Goal: Find specific page/section: Find specific page/section

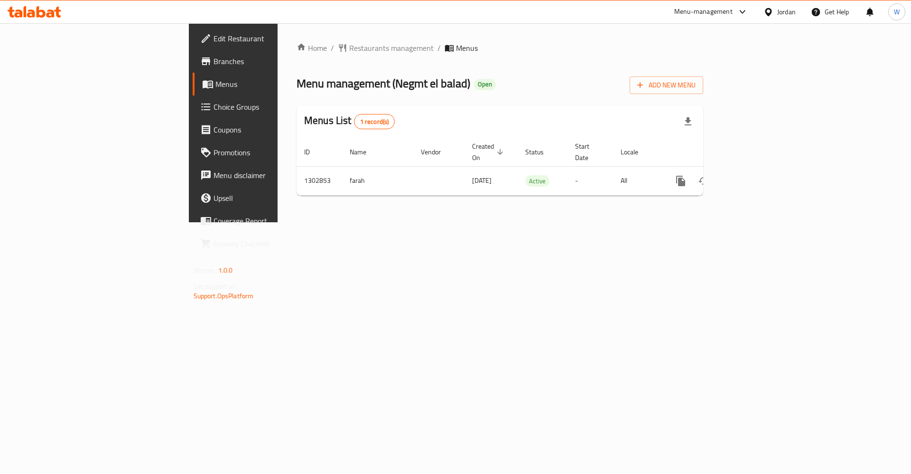
click at [539, 222] on div "Home / Restaurants management / Menus Menu management ( Negmt el balad ) Open A…" at bounding box center [500, 122] width 445 height 199
click at [297, 56] on div "Home / Restaurants management / Menus Menu management ( Negmt el balad ) Open A…" at bounding box center [500, 122] width 407 height 161
click at [349, 49] on span "Restaurants management" at bounding box center [391, 47] width 84 height 11
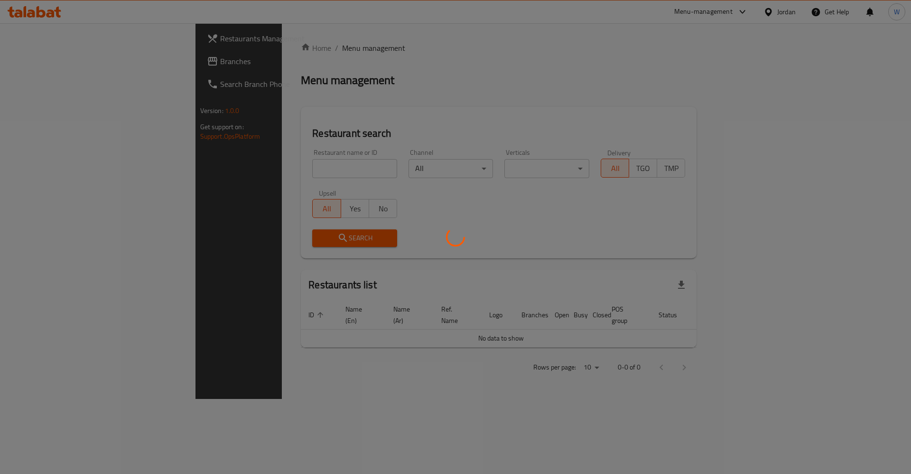
click at [245, 170] on div at bounding box center [455, 237] width 911 height 474
click at [240, 166] on div at bounding box center [455, 237] width 911 height 474
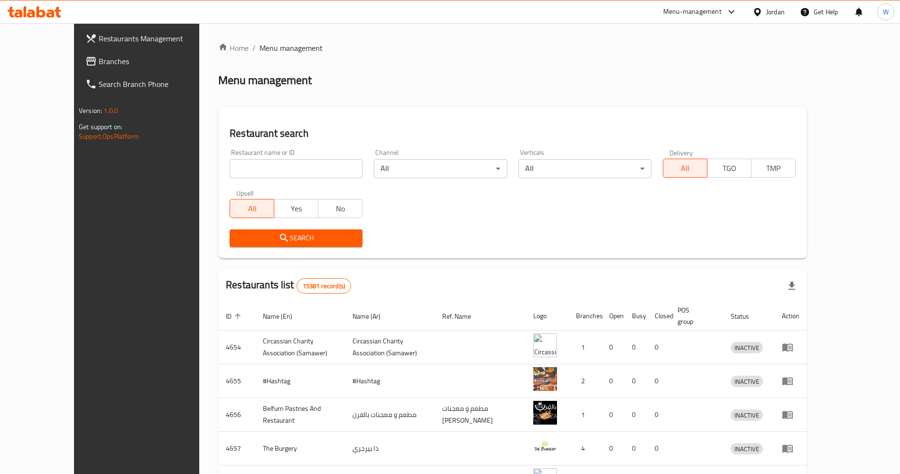
click at [242, 165] on input "search" at bounding box center [296, 168] width 133 height 19
paste input "عجينة"
click button "Search" at bounding box center [296, 238] width 133 height 18
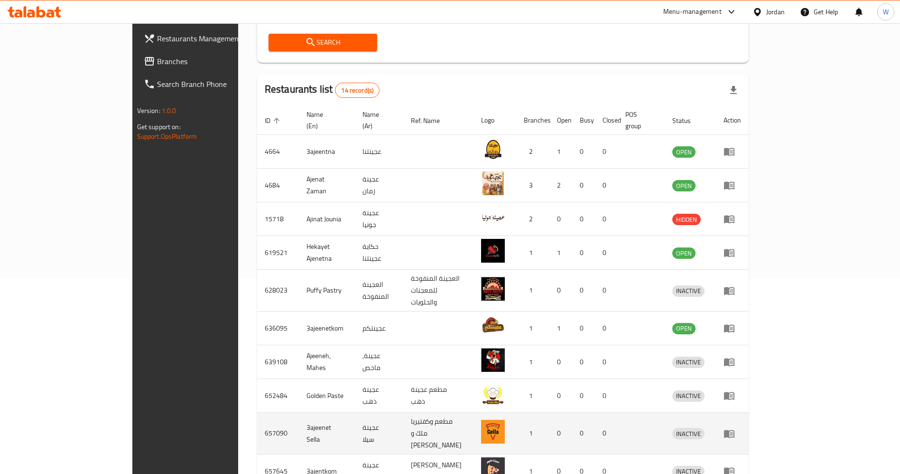
scroll to position [234, 0]
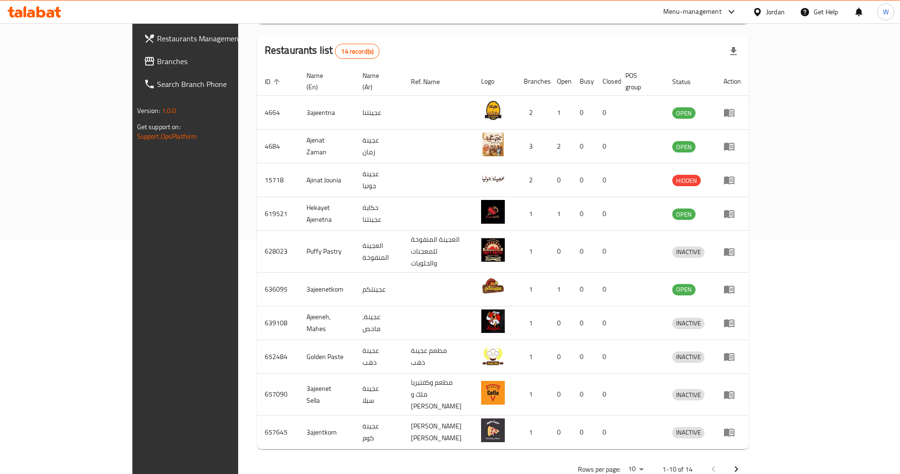
click at [742, 463] on icon "Next page" at bounding box center [736, 468] width 11 height 11
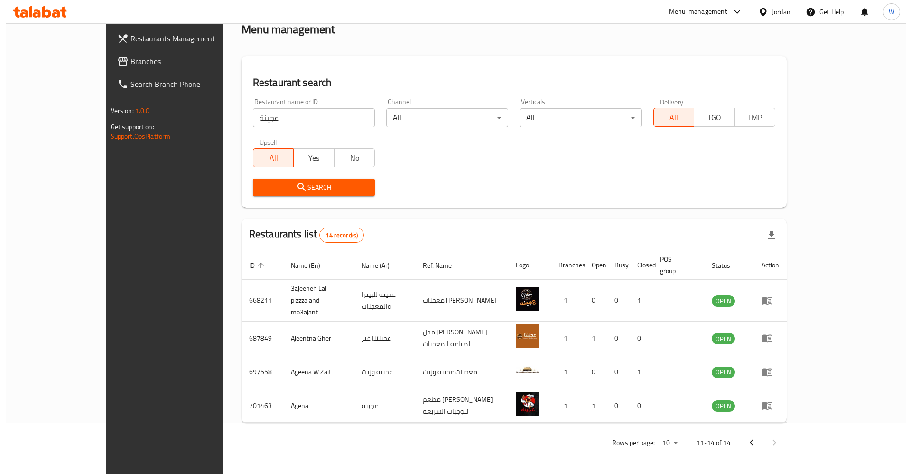
scroll to position [0, 0]
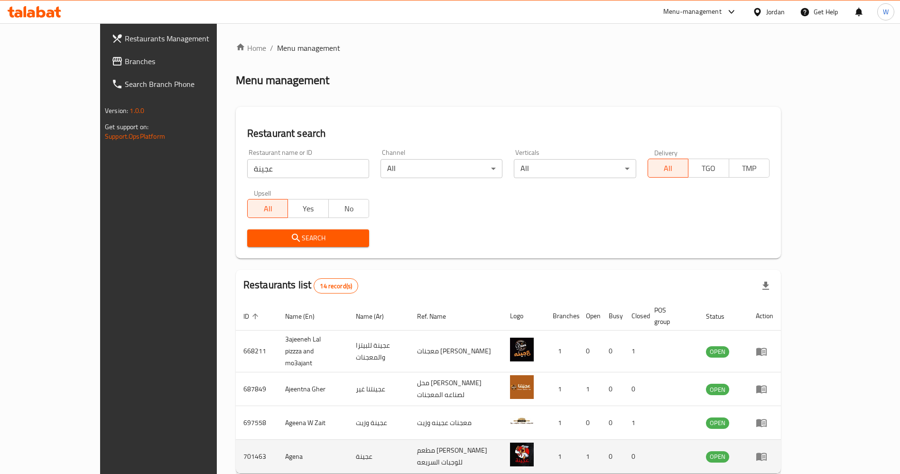
click at [278, 440] on td "Agena" at bounding box center [313, 456] width 71 height 34
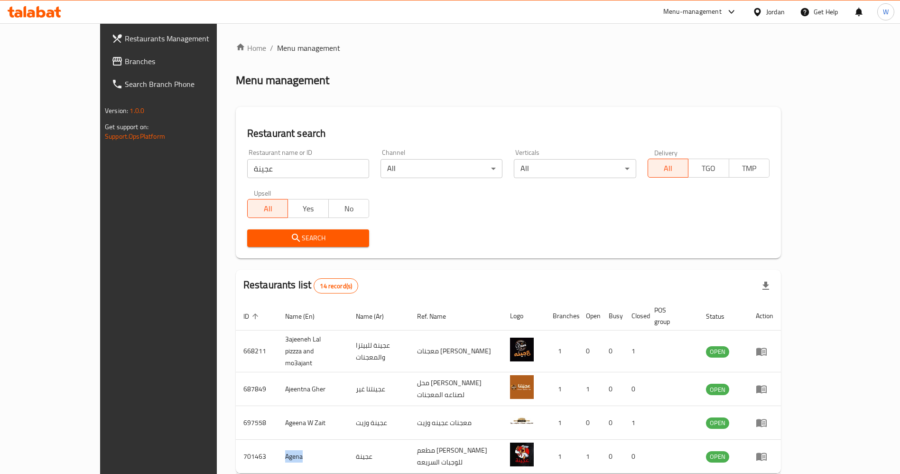
copy td "Agena"
click at [259, 174] on input "عجينة" at bounding box center [308, 168] width 122 height 19
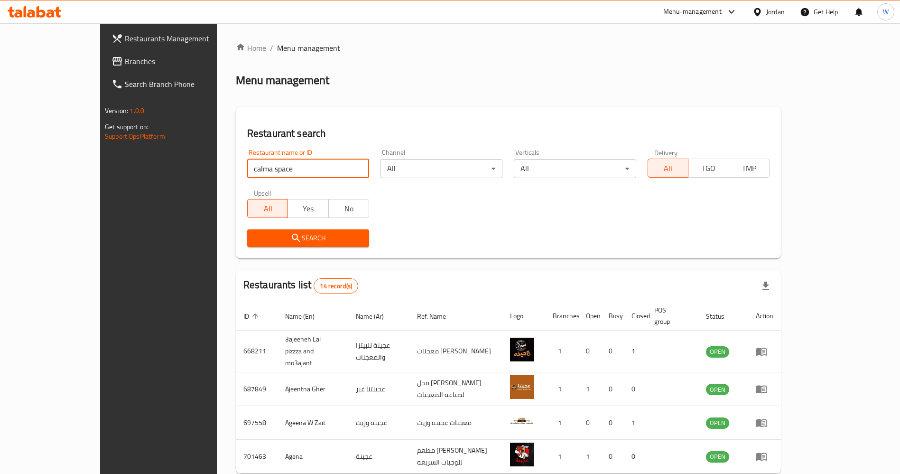
type input "Calma Space"
click at [280, 238] on span "Search" at bounding box center [308, 238] width 107 height 12
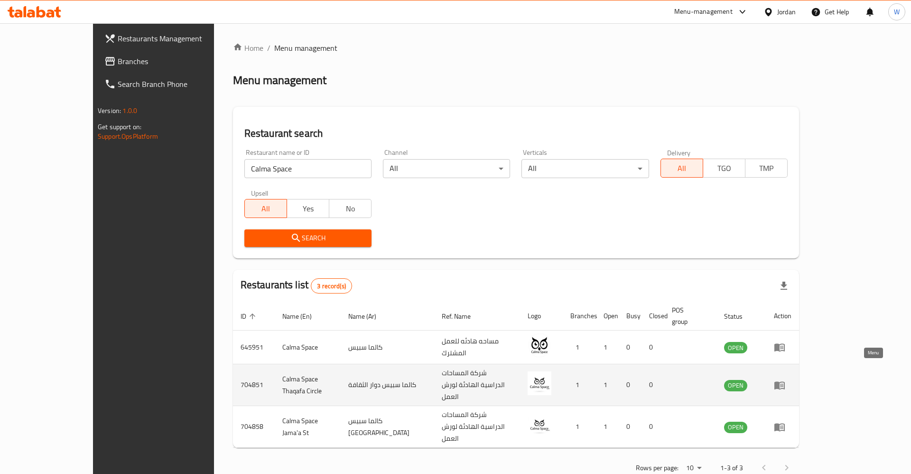
click at [785, 379] on icon "enhanced table" at bounding box center [779, 384] width 11 height 11
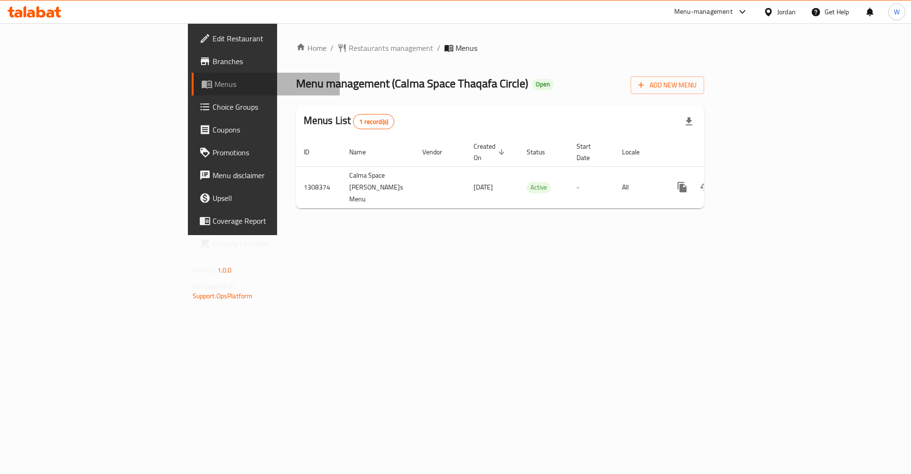
click at [192, 74] on link "Menus" at bounding box center [266, 84] width 149 height 23
click at [213, 63] on span "Branches" at bounding box center [273, 61] width 120 height 11
